Goal: Find specific page/section: Find specific page/section

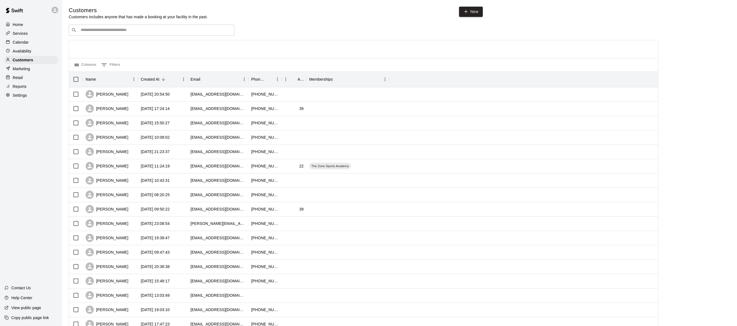
click at [22, 23] on p "Home" at bounding box center [18, 25] width 10 height 6
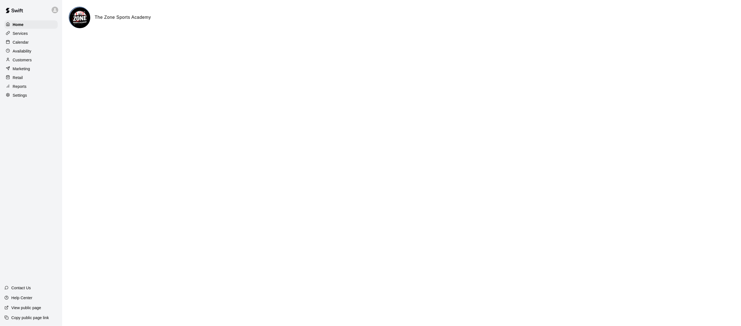
click at [21, 58] on p "Customers" at bounding box center [22, 60] width 19 height 6
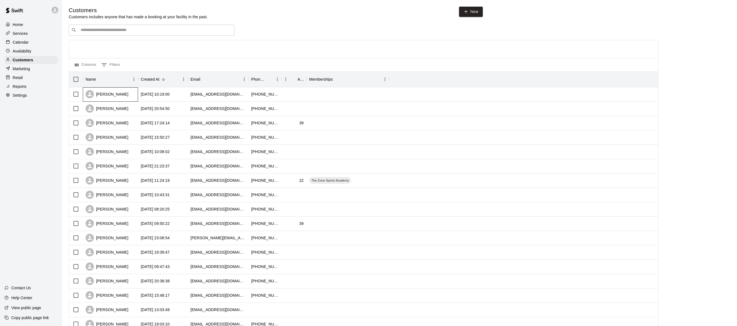
click at [112, 96] on div "[PERSON_NAME]" at bounding box center [107, 94] width 43 height 8
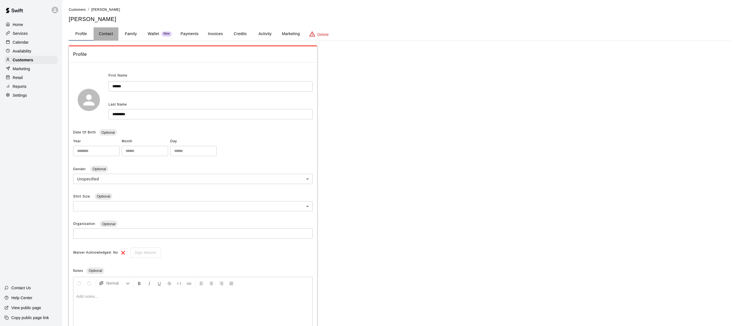
click at [109, 37] on button "Contact" at bounding box center [106, 33] width 25 height 13
select select "**"
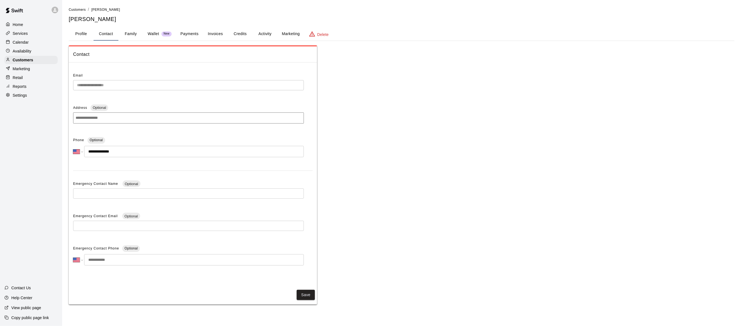
click at [131, 34] on button "Family" at bounding box center [130, 33] width 25 height 13
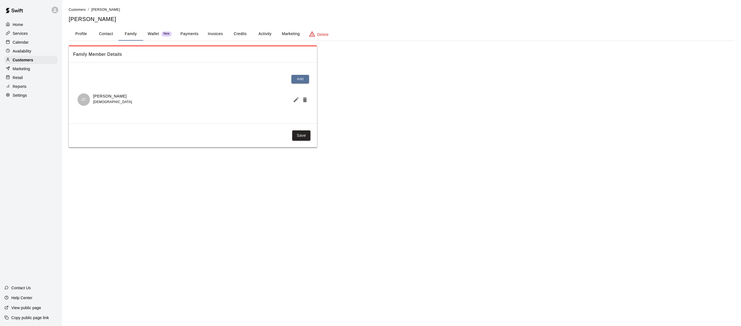
click at [74, 38] on button "Profile" at bounding box center [81, 33] width 25 height 13
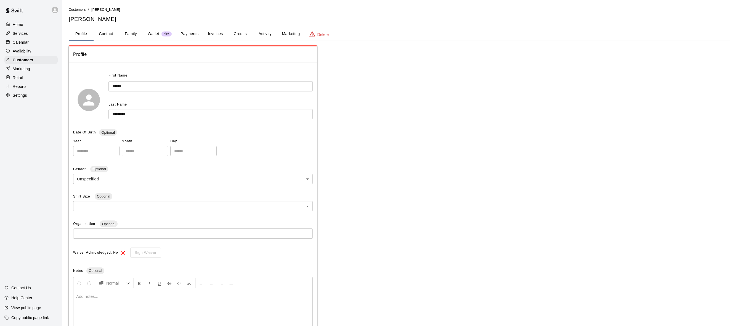
click at [23, 23] on p "Home" at bounding box center [18, 25] width 10 height 6
